Goal: Task Accomplishment & Management: Manage account settings

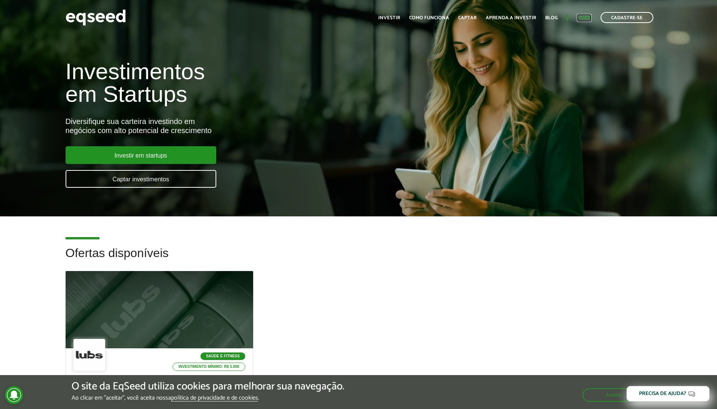
click at [578, 17] on link "Login" at bounding box center [584, 17] width 15 height 5
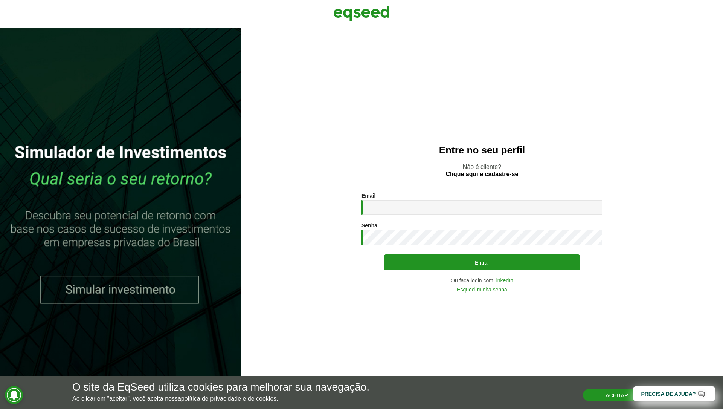
click at [615, 392] on button "Aceitar" at bounding box center [617, 395] width 68 height 12
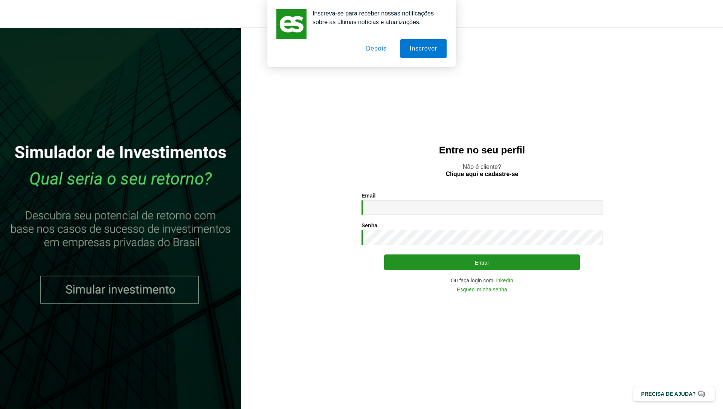
click at [384, 52] on button "Depois" at bounding box center [377, 48] width 40 height 19
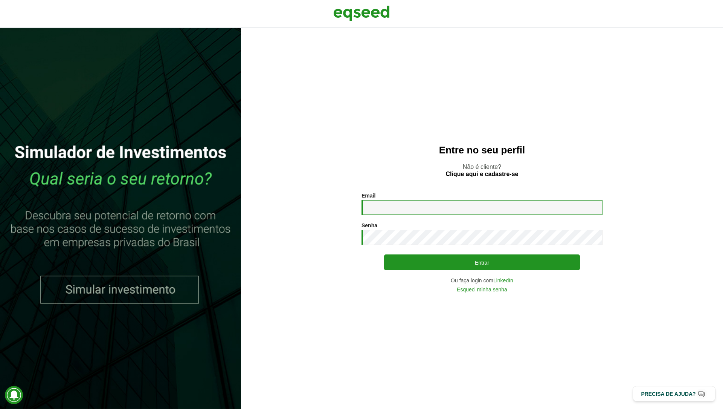
click at [416, 208] on input "Email *" at bounding box center [482, 207] width 241 height 15
type input "**********"
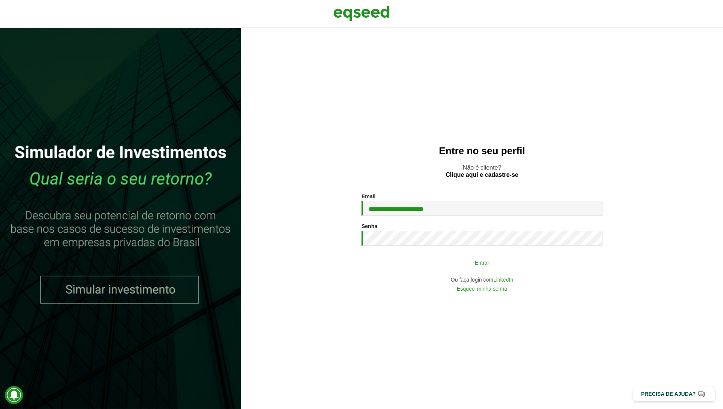
click at [437, 265] on button "Entrar" at bounding box center [482, 262] width 196 height 14
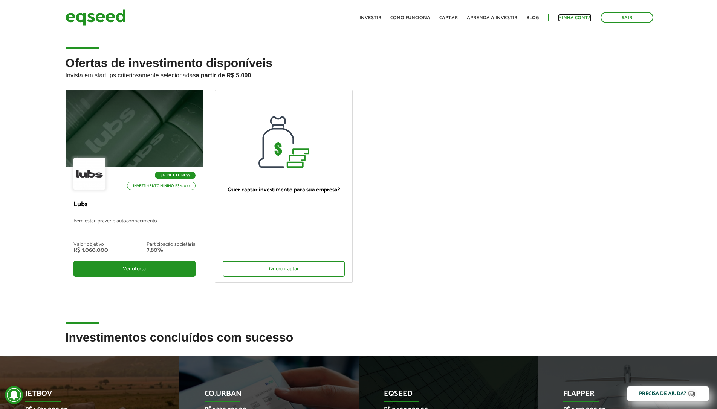
click at [572, 19] on link "Minha conta" at bounding box center [575, 17] width 34 height 5
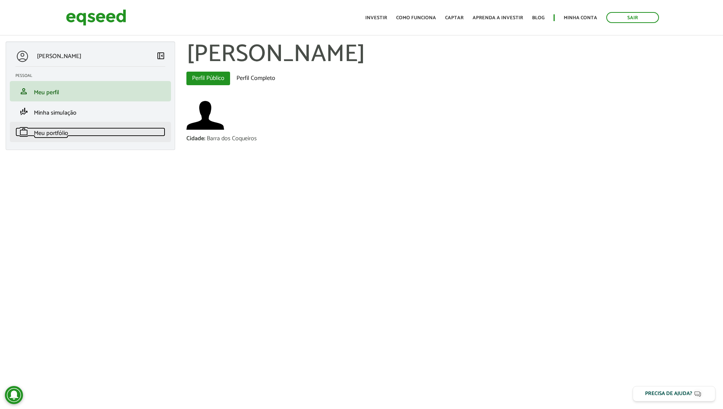
click at [56, 131] on span "Meu portfólio" at bounding box center [51, 133] width 34 height 10
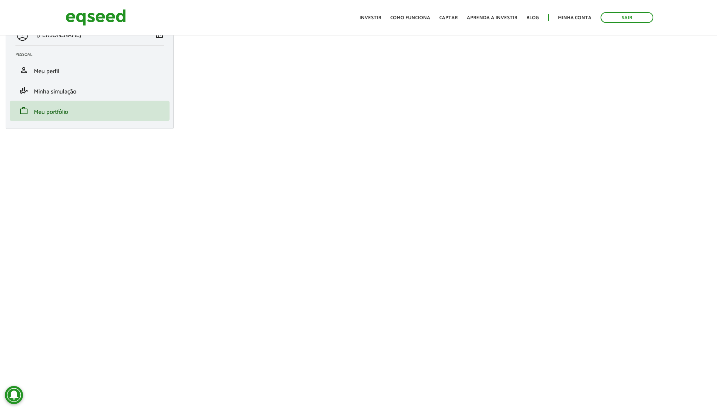
scroll to position [38, 0]
